Goal: Communication & Community: Share content

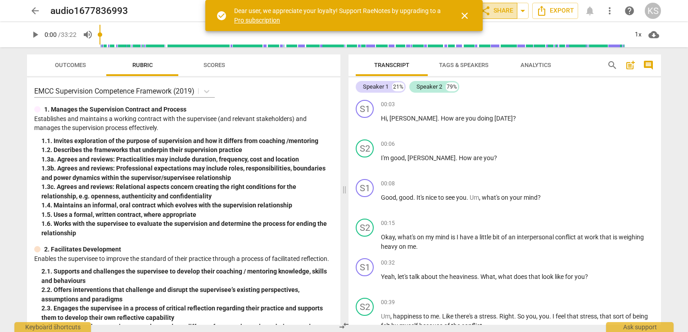
click at [508, 8] on span "share Share" at bounding box center [496, 10] width 33 height 11
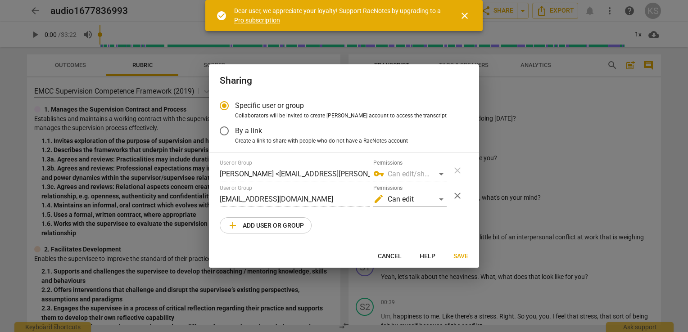
click at [219, 199] on div "Specific user or group Collaborators will be invited to create RaeNotes account…" at bounding box center [344, 169] width 270 height 149
click at [457, 196] on span "close" at bounding box center [457, 195] width 11 height 11
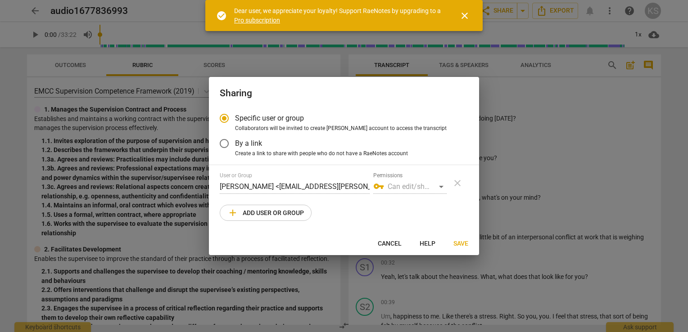
click at [265, 212] on span "add Add user or group" at bounding box center [265, 212] width 76 height 11
radio input "false"
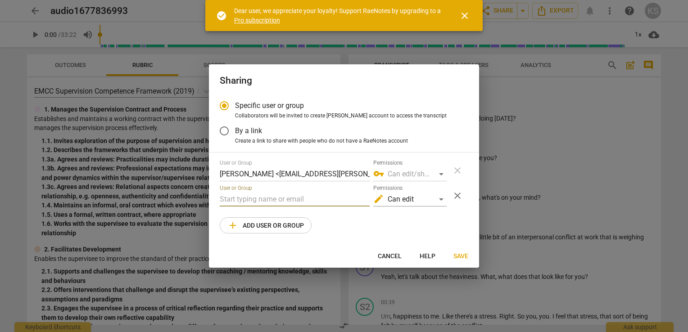
click at [251, 200] on input "text" at bounding box center [295, 199] width 150 height 14
click at [220, 201] on input "herry@coachacademy.com" at bounding box center [295, 199] width 150 height 14
type input "sherry@coachacademy.com"
drag, startPoint x: 341, startPoint y: 202, endPoint x: 331, endPoint y: 223, distance: 22.9
click at [331, 223] on div "User or Group Kathy Soltys <kjsoltys@shaw.ca> Permissions vpn_key Can edit/shar…" at bounding box center [344, 197] width 248 height 74
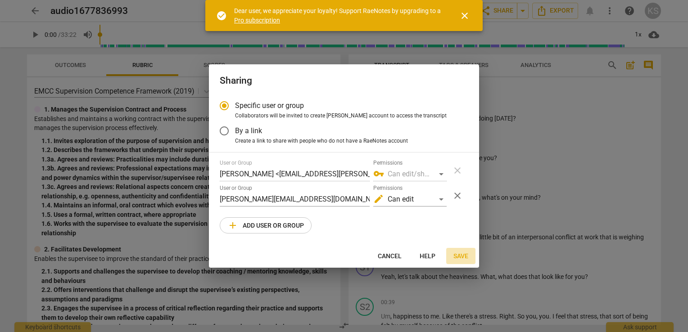
click at [457, 255] on span "Save" at bounding box center [460, 256] width 15 height 9
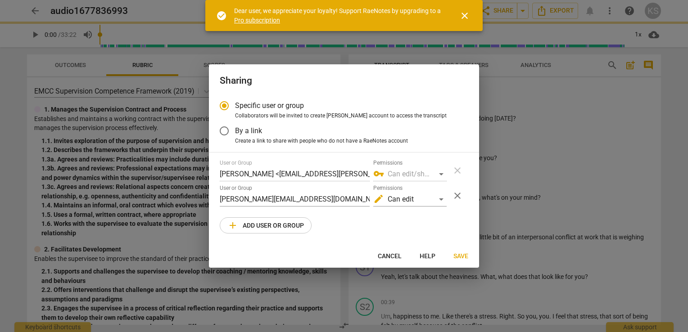
radio input "false"
type input "Sherry Matheson <sherry@coachacademy.com>"
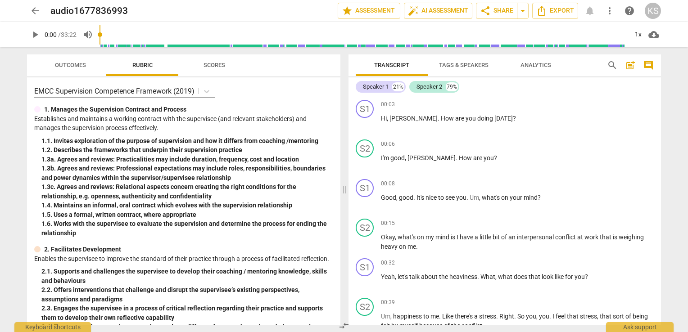
click at [459, 64] on span "Tags & Speakers" at bounding box center [463, 65] width 49 height 7
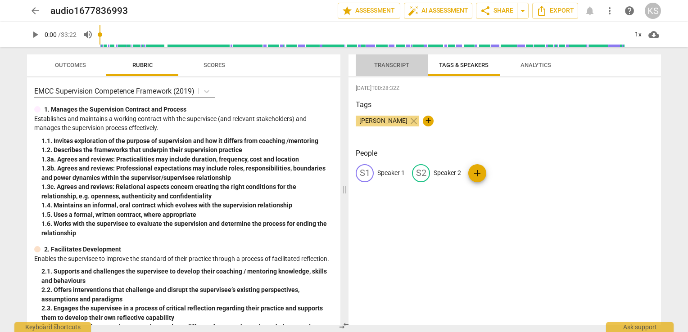
click at [402, 61] on span "Transcript" at bounding box center [391, 65] width 57 height 12
